Goal: Information Seeking & Learning: Find specific fact

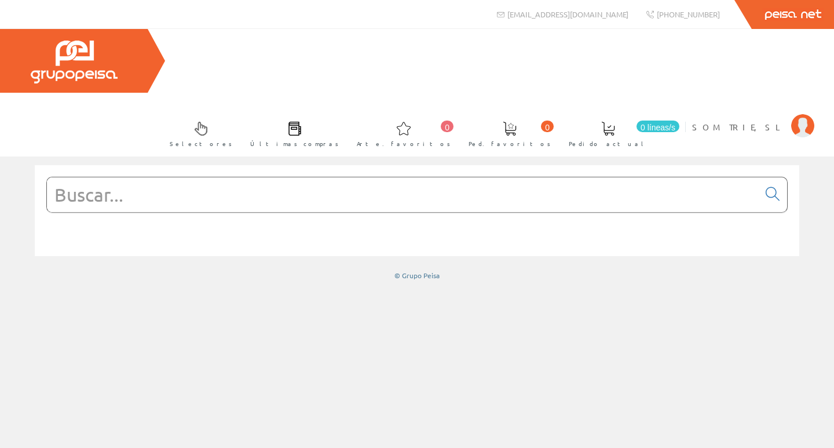
click at [177, 177] on input "text" at bounding box center [403, 194] width 712 height 35
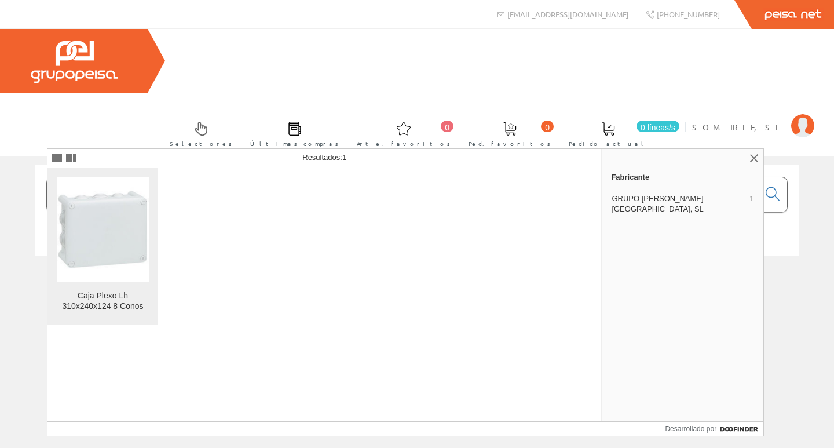
type input "092196"
click at [125, 240] on img at bounding box center [103, 230] width 92 height 92
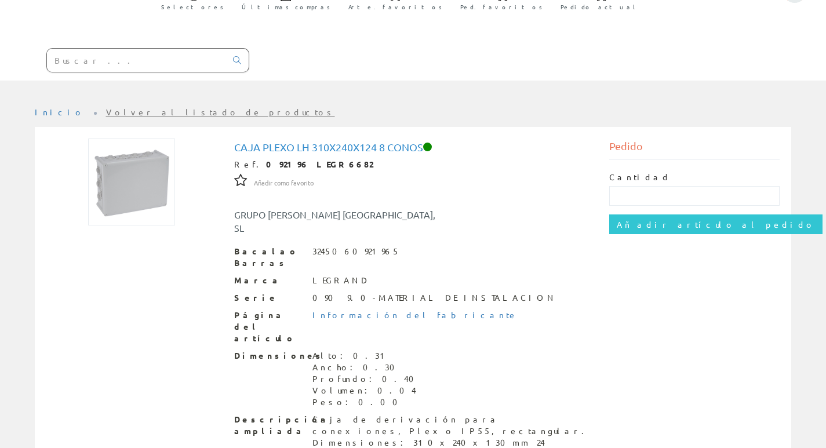
scroll to position [154, 0]
